Goal: Task Accomplishment & Management: Complete application form

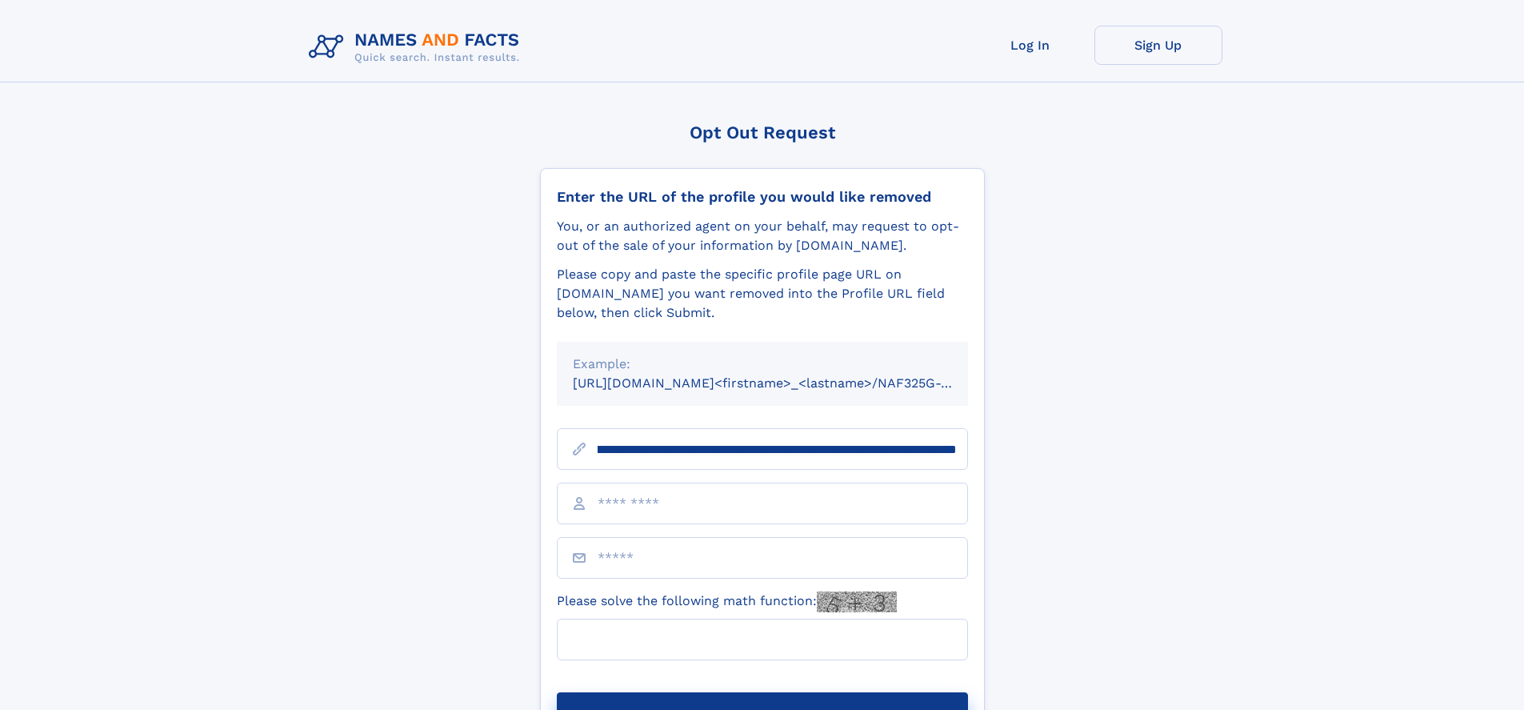
scroll to position [0, 190]
type input "**********"
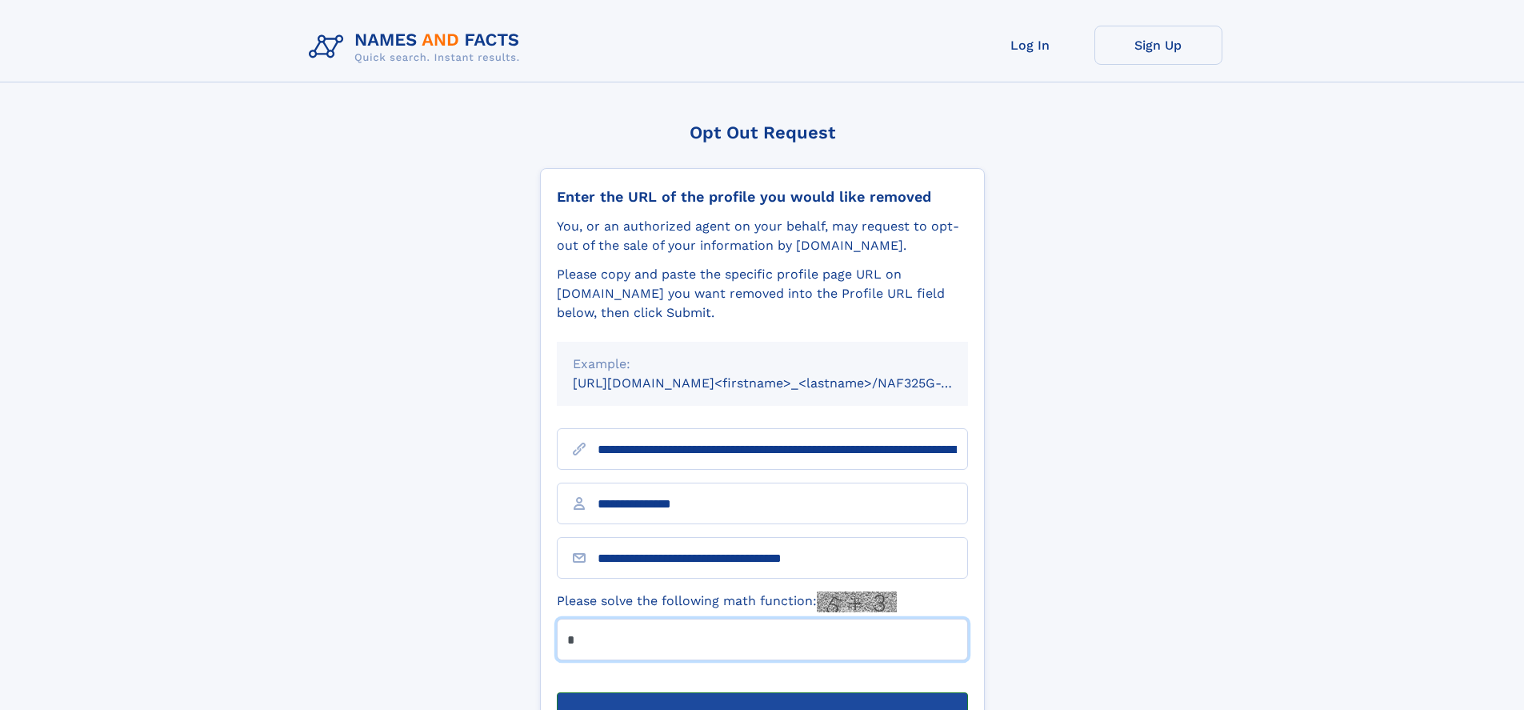
type input "*"
click at [762, 692] on button "Submit Opt Out Request" at bounding box center [762, 717] width 411 height 51
